Goal: Check status: Check status

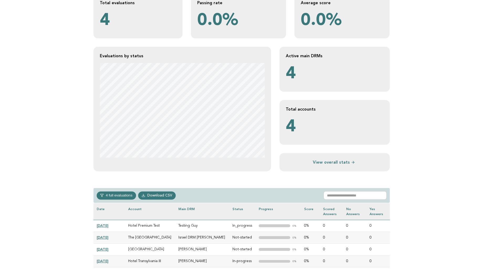
scroll to position [111, 0]
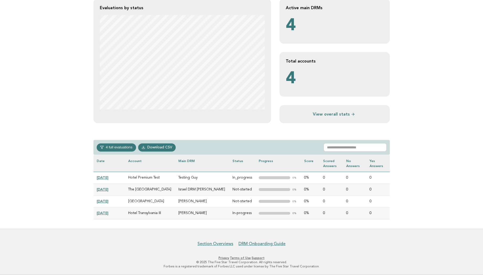
click at [107, 212] on link "2024-09-13" at bounding box center [103, 213] width 12 height 4
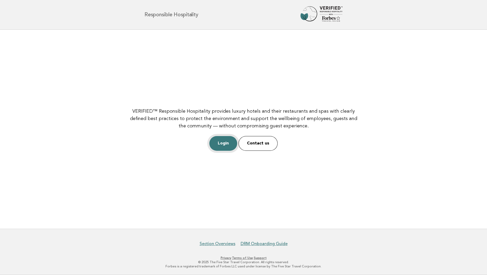
click at [214, 149] on link "Login" at bounding box center [223, 143] width 28 height 15
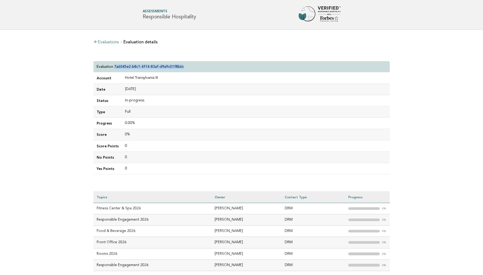
drag, startPoint x: 183, startPoint y: 67, endPoint x: 115, endPoint y: 67, distance: 68.3
click at [115, 67] on div "Evaluation 7a6045e2-b8c1-4f14-83af-d9a9c01f8b6c" at bounding box center [242, 66] width 297 height 11
copy p "7a6045e2-b8c1-4f14-83af-d9a9c01f8b6c"
